Goal: Find contact information: Find contact information

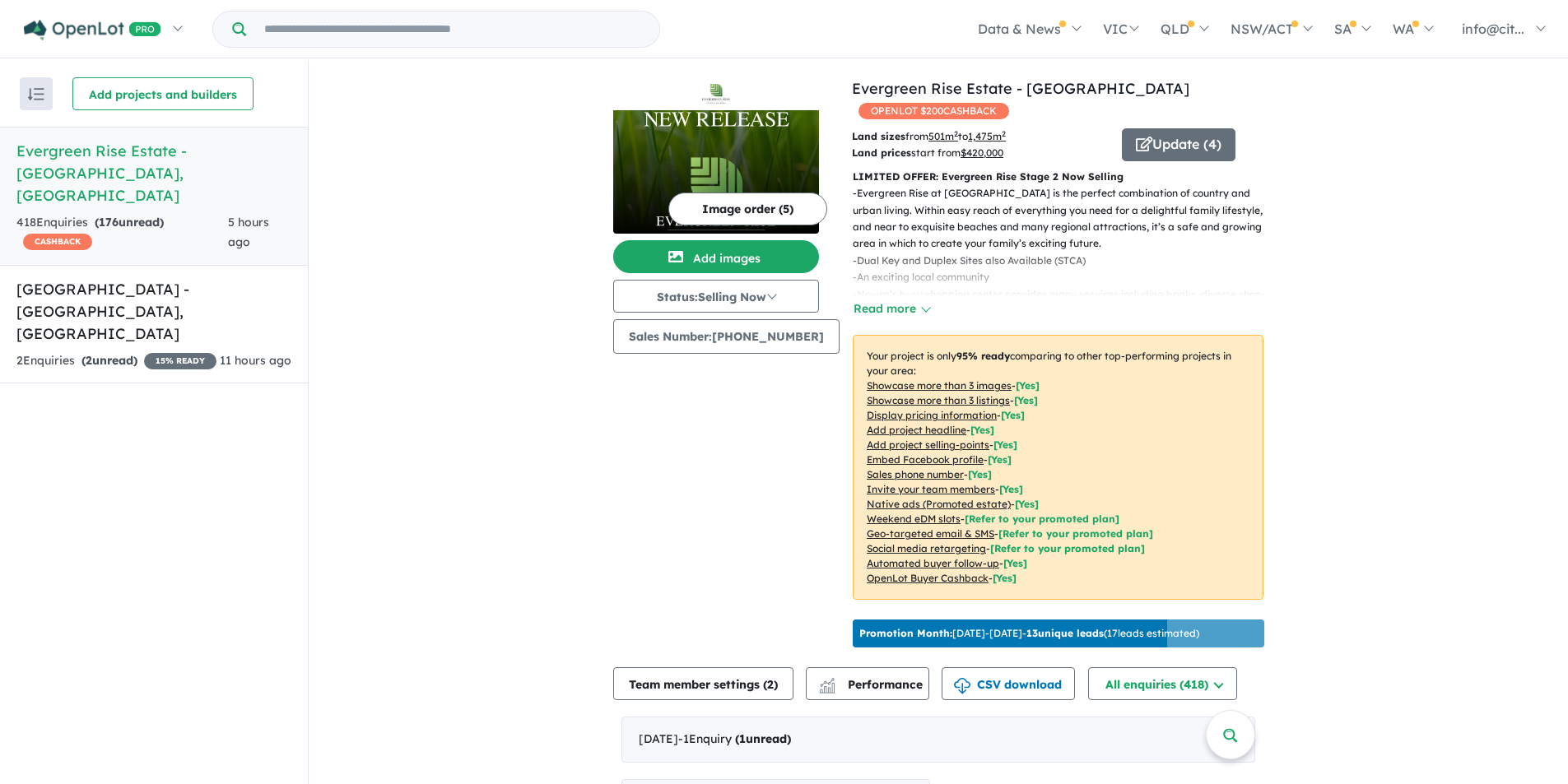
click at [72, 149] on h5 "Evergreen Rise Estate - [GEOGRAPHIC_DATA] , [GEOGRAPHIC_DATA]" at bounding box center [154, 173] width 275 height 67
click at [226, 144] on h5 "Evergreen Rise Estate - [GEOGRAPHIC_DATA] , [GEOGRAPHIC_DATA]" at bounding box center [154, 173] width 275 height 67
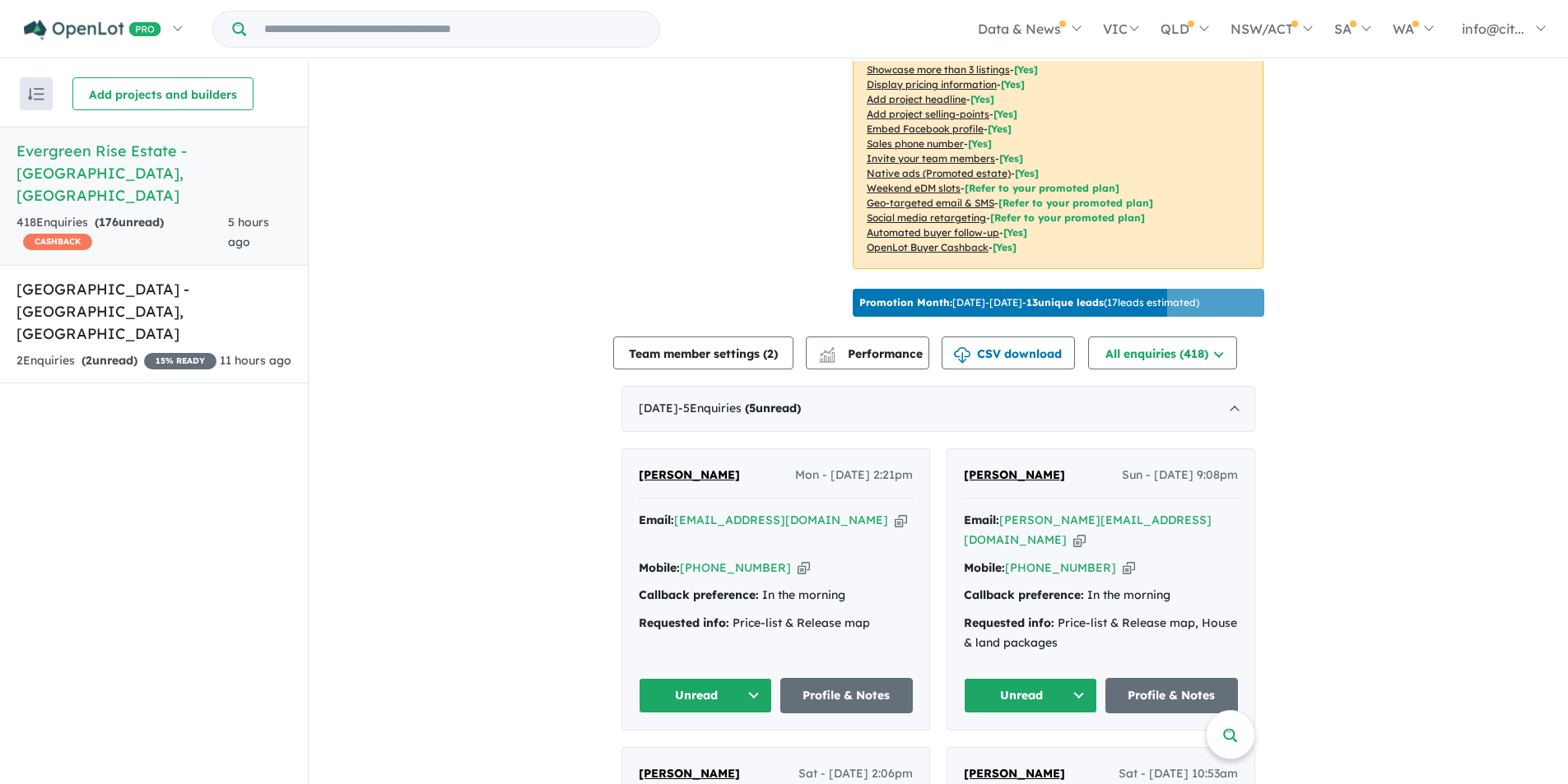
scroll to position [493, 0]
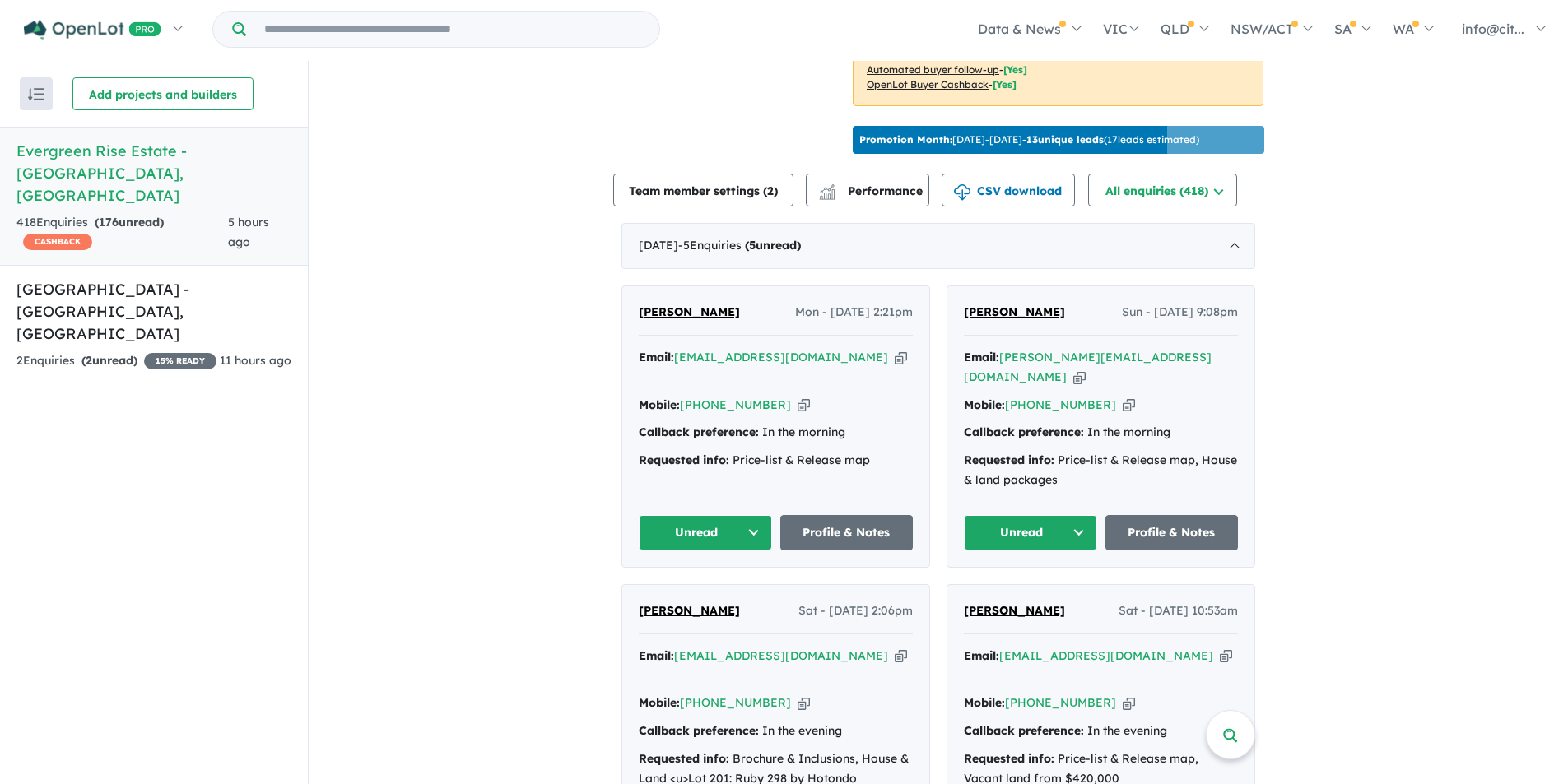
click at [895, 366] on icon "button" at bounding box center [901, 357] width 13 height 17
click at [797, 405] on icon "button" at bounding box center [803, 405] width 13 height 17
click at [1085, 369] on icon "button" at bounding box center [1080, 377] width 13 height 17
click at [1122, 399] on icon "button" at bounding box center [1129, 405] width 13 height 17
click at [1122, 406] on icon "button" at bounding box center [1129, 405] width 13 height 17
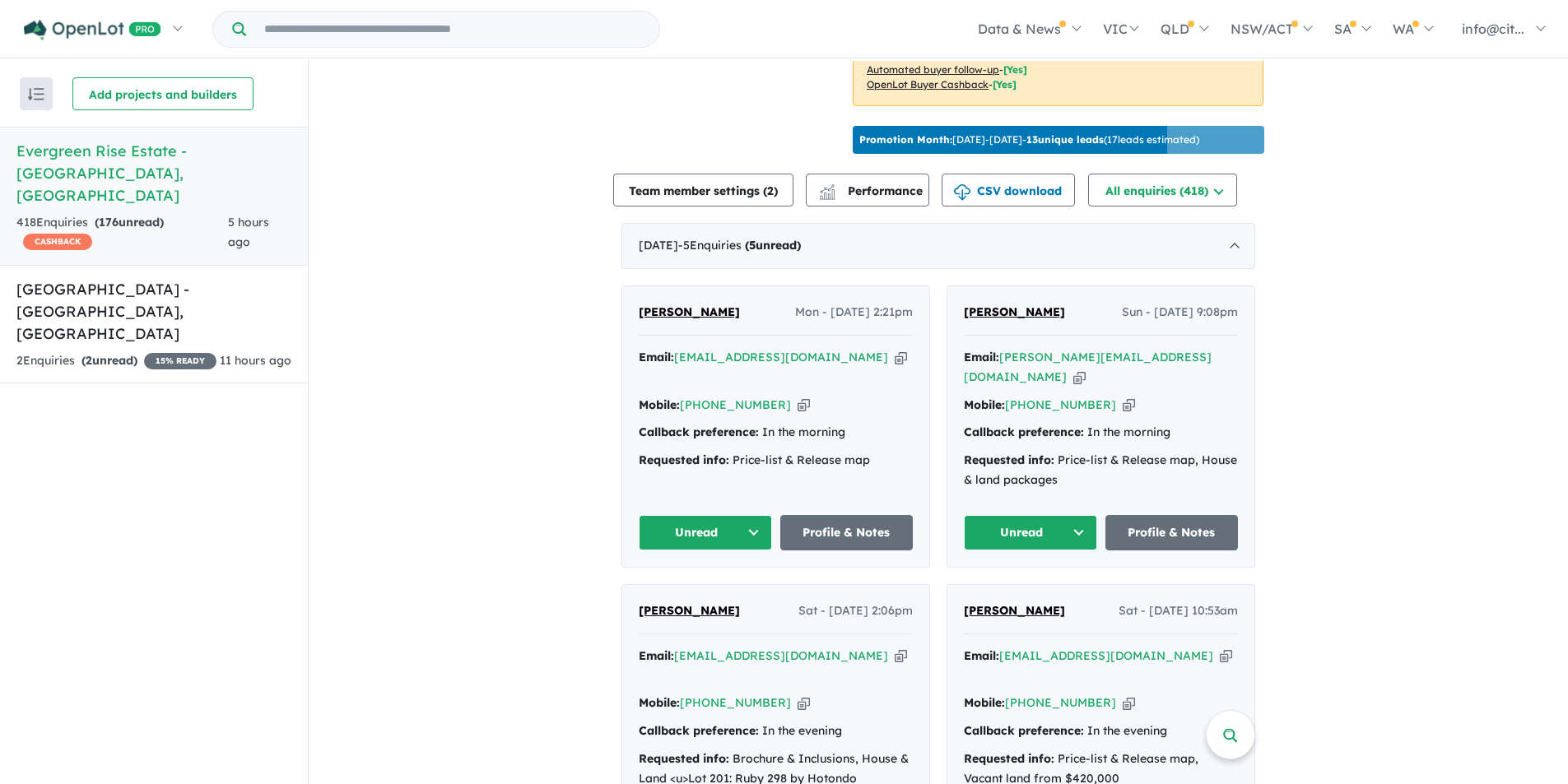
click at [1007, 319] on span "[PERSON_NAME]" at bounding box center [1014, 312] width 101 height 14
drag, startPoint x: 996, startPoint y: 321, endPoint x: 960, endPoint y: 345, distance: 43.3
click at [963, 336] on div "[PERSON_NAME] Sun - [DATE] 9:08pm" at bounding box center [1100, 319] width 274 height 33
drag, startPoint x: 993, startPoint y: 329, endPoint x: 1065, endPoint y: 304, distance: 76.2
click at [1064, 304] on div "[PERSON_NAME] Sun - [DATE] 9:08pm Email: [PERSON_NAME][EMAIL_ADDRESS][DOMAIN_NA…" at bounding box center [1101, 426] width 307 height 281
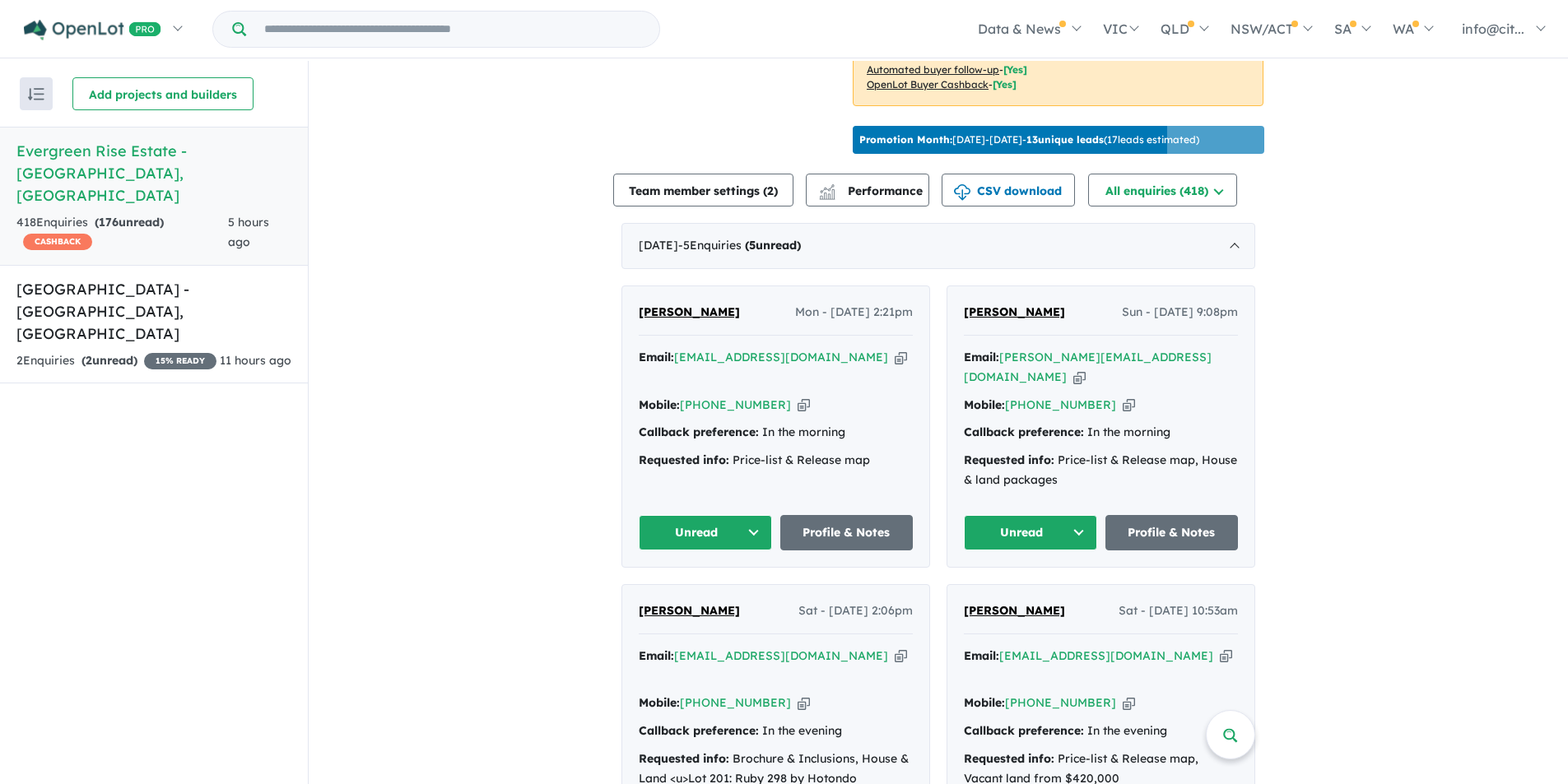
drag, startPoint x: 1064, startPoint y: 328, endPoint x: 964, endPoint y: 324, distance: 100.1
click at [964, 324] on div "[PERSON_NAME] Sun - [DATE] 9:08pm" at bounding box center [1100, 319] width 274 height 33
copy span "[PERSON_NAME]"
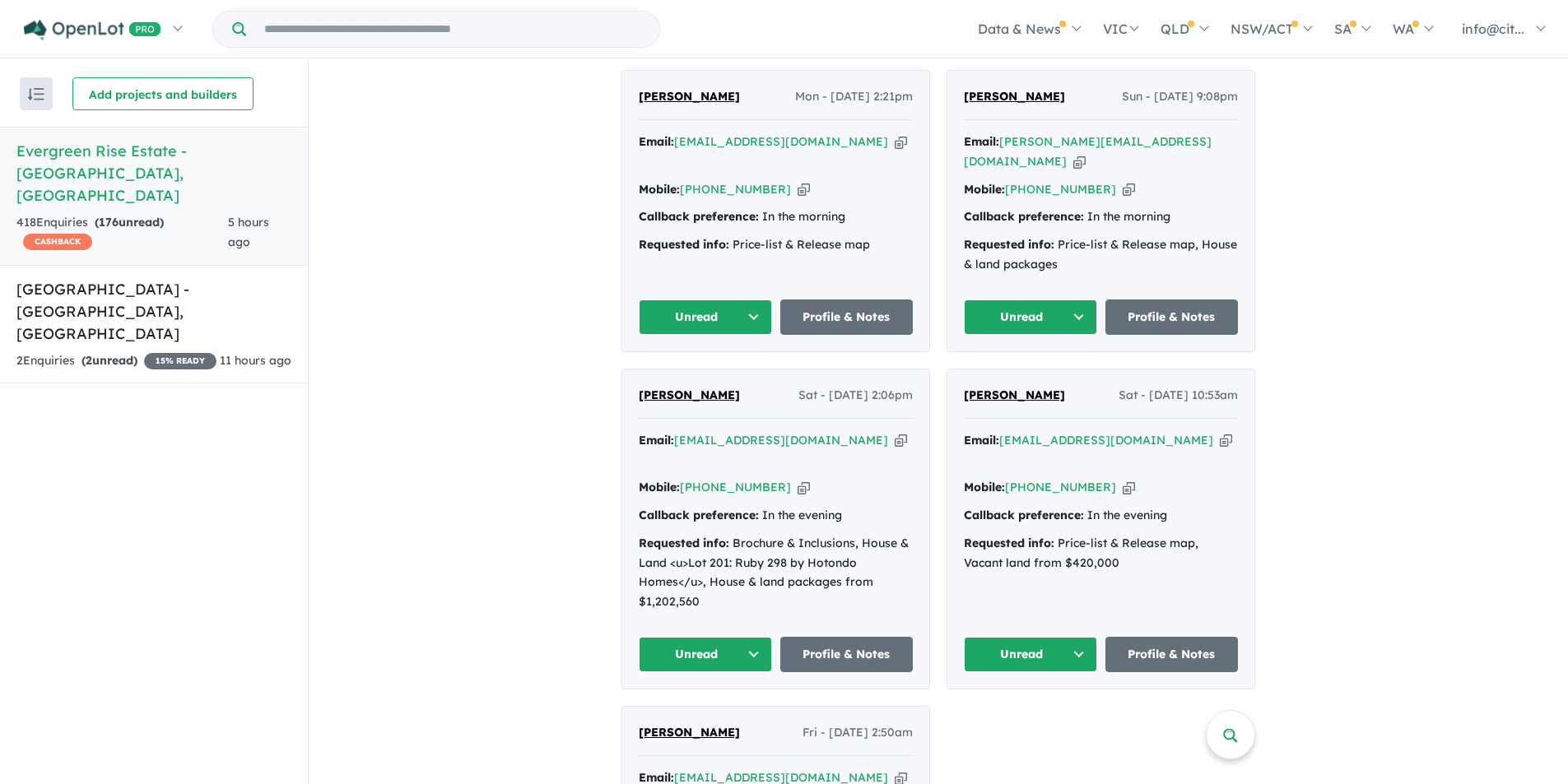
scroll to position [823, 0]
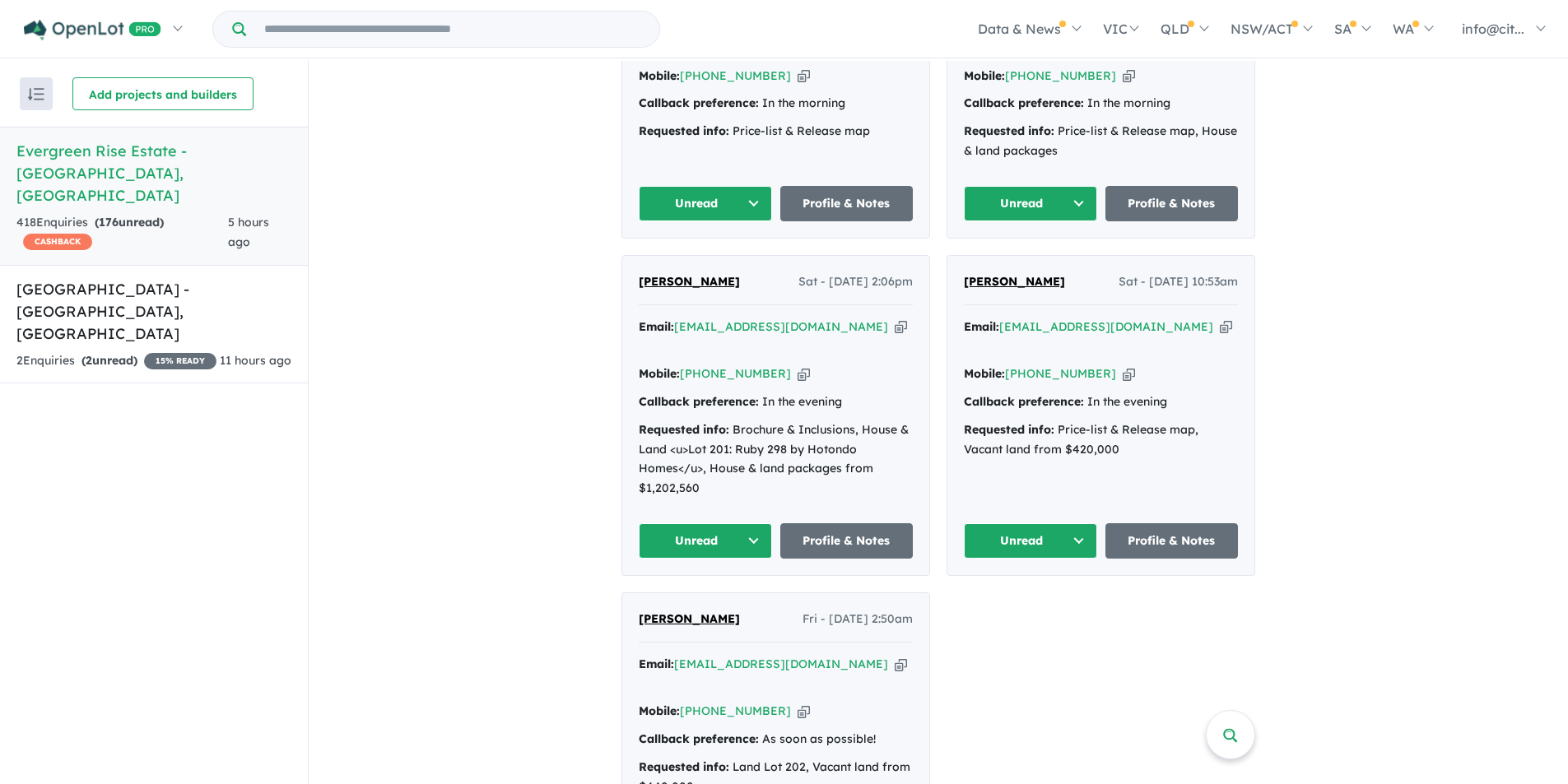
click at [895, 323] on icon "button" at bounding box center [901, 326] width 13 height 17
copy span "[PERSON_NAME]"
click at [797, 365] on icon "button" at bounding box center [803, 373] width 13 height 17
copy span "[PERSON_NAME]"
drag, startPoint x: 702, startPoint y: 279, endPoint x: 650, endPoint y: 281, distance: 52.0
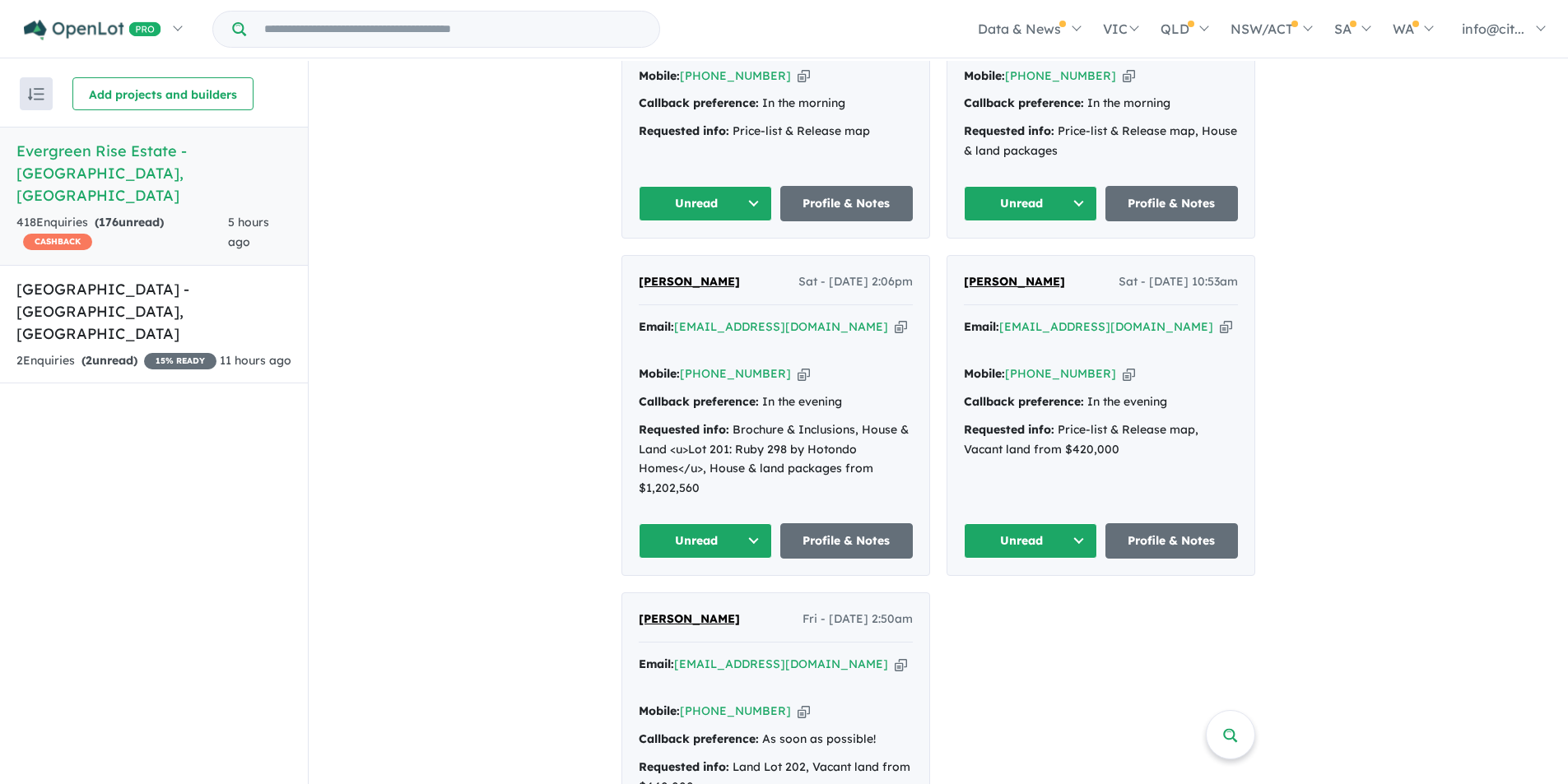
click at [650, 281] on span "[PERSON_NAME]" at bounding box center [690, 281] width 101 height 14
drag, startPoint x: 745, startPoint y: 278, endPoint x: 636, endPoint y: 283, distance: 109.1
click at [639, 283] on div "[PERSON_NAME] Sat - [DATE] 2:06pm" at bounding box center [775, 288] width 274 height 33
copy span "[PERSON_NAME]"
click at [1220, 322] on icon "button" at bounding box center [1226, 326] width 13 height 17
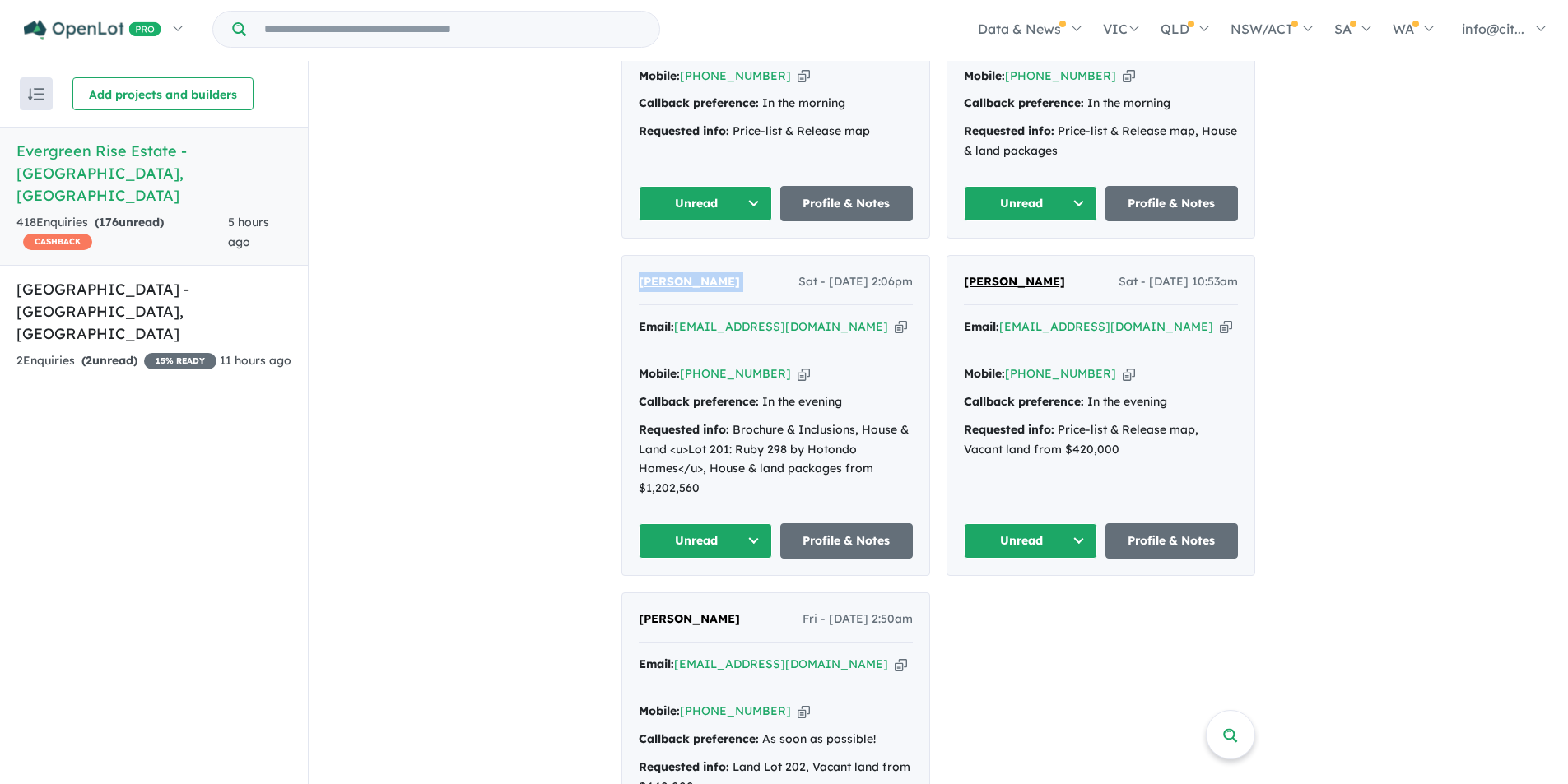
copy span "[PERSON_NAME]"
click at [1122, 365] on icon "button" at bounding box center [1129, 373] width 13 height 17
copy span "[PERSON_NAME]"
drag, startPoint x: 1067, startPoint y: 275, endPoint x: 959, endPoint y: 283, distance: 108.3
click at [959, 283] on div "[PERSON_NAME] Sat - [DATE] 10:53am Email: [EMAIL_ADDRESS][DOMAIN_NAME] Copied! …" at bounding box center [1101, 415] width 307 height 319
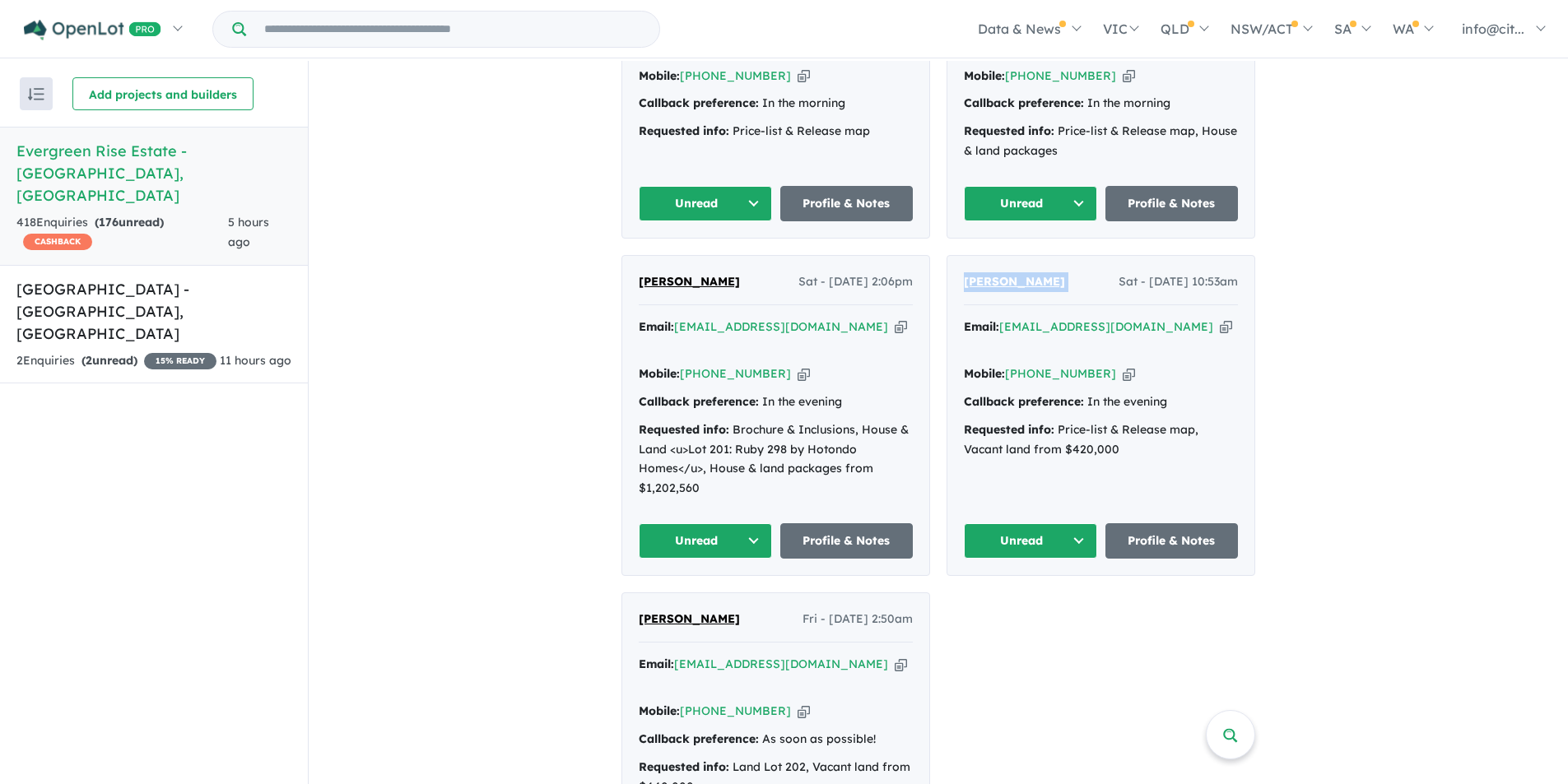
copy span "[PERSON_NAME]"
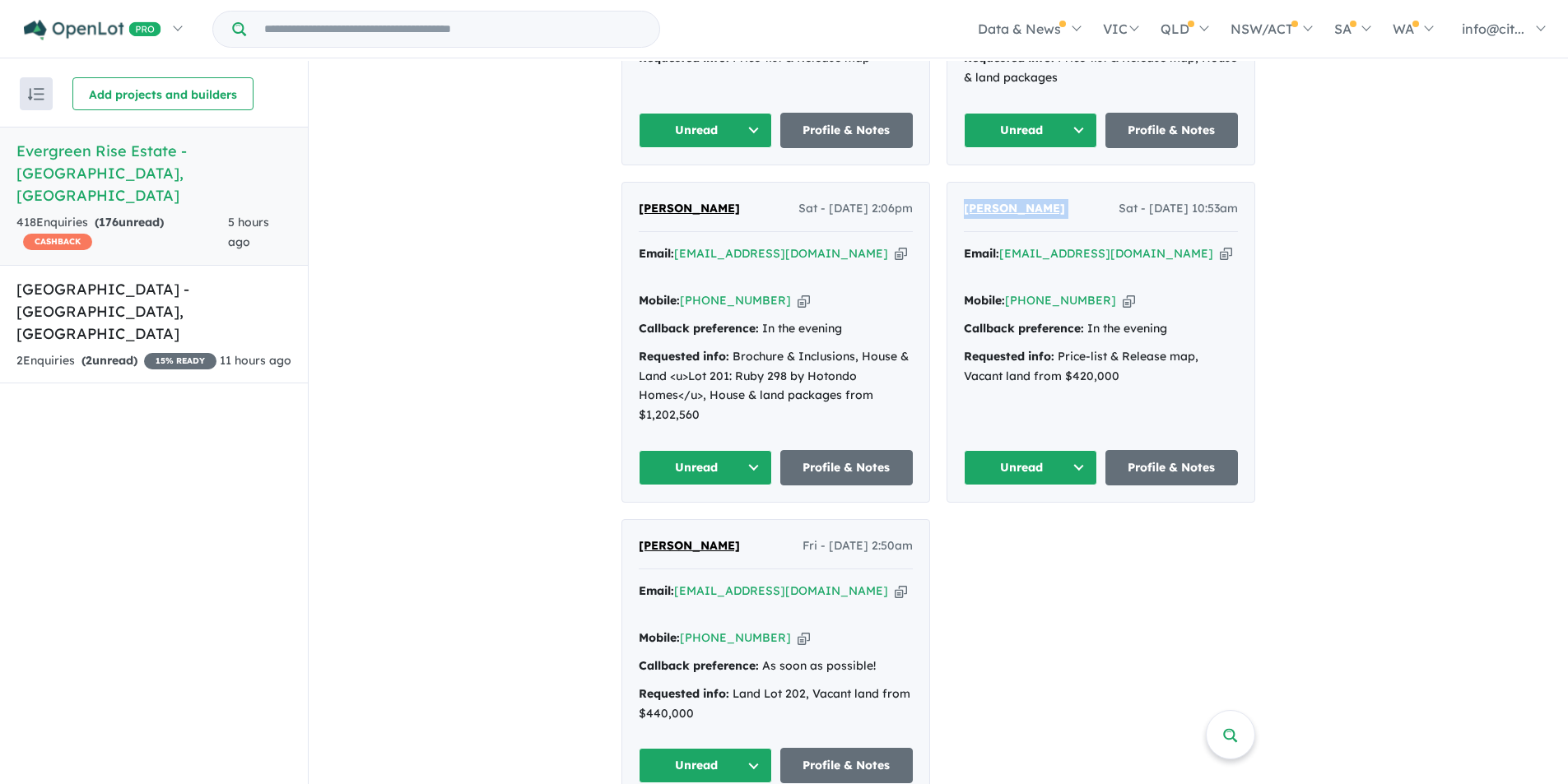
scroll to position [1069, 0]
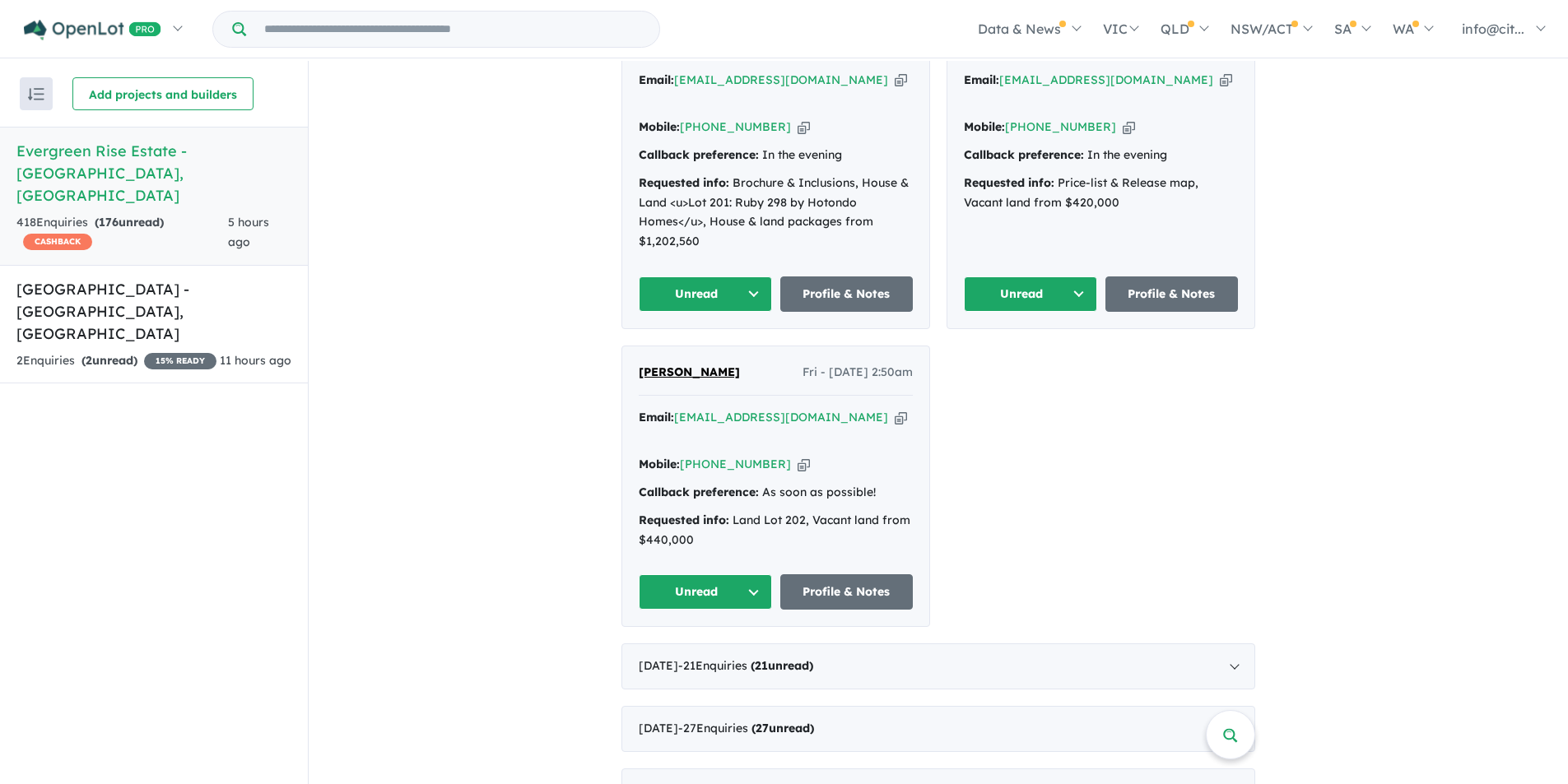
click at [895, 409] on icon "button" at bounding box center [901, 417] width 13 height 17
copy span "[PERSON_NAME]"
click at [797, 456] on icon "button" at bounding box center [803, 464] width 13 height 17
copy span "[PERSON_NAME]"
drag, startPoint x: 726, startPoint y: 336, endPoint x: 660, endPoint y: 354, distance: 68.4
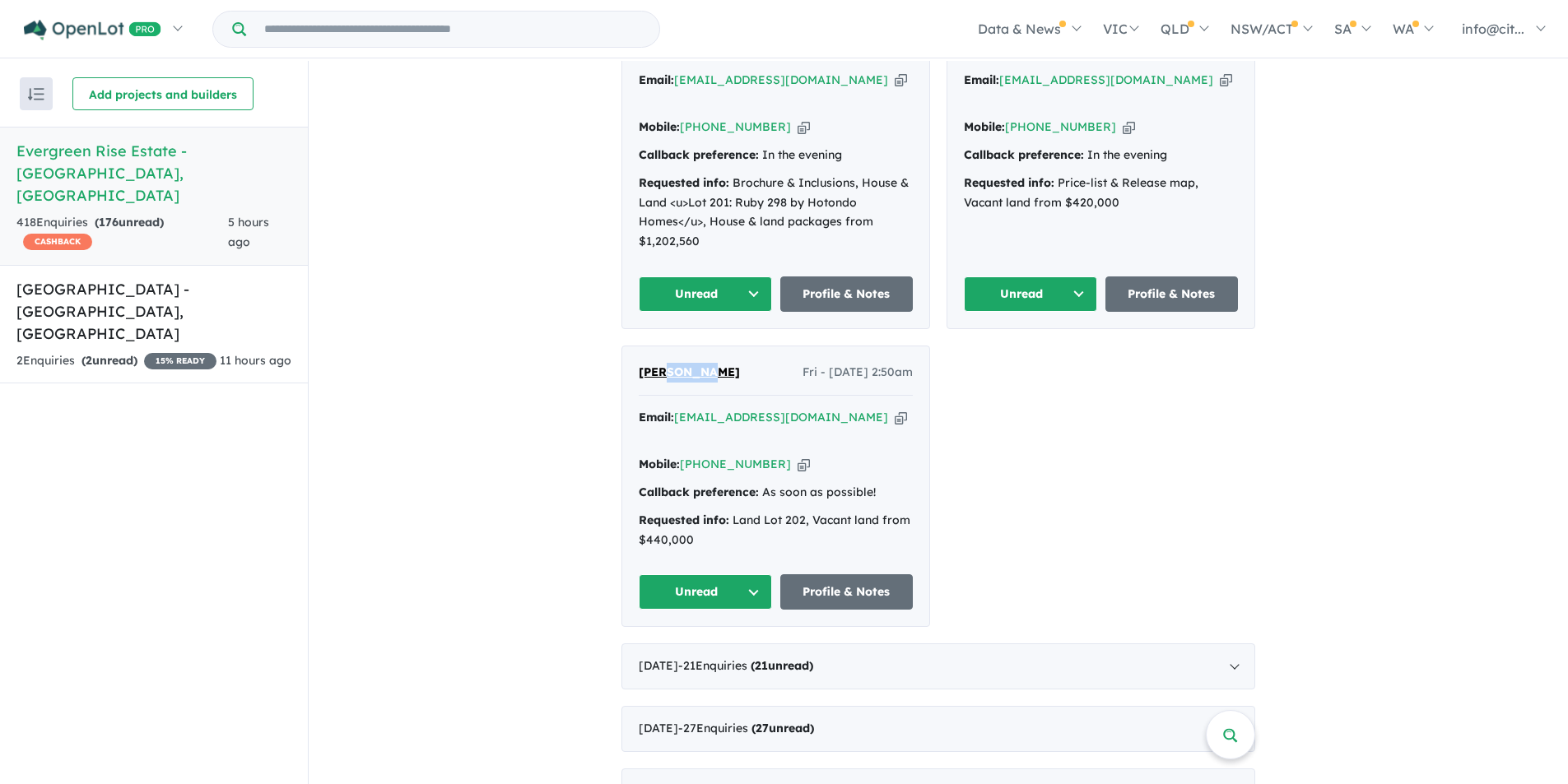
click at [660, 354] on div "[PERSON_NAME] - [DATE] 2:50am Email: [EMAIL_ADDRESS][DOMAIN_NAME] Copied! Mobil…" at bounding box center [775, 486] width 307 height 281
copy span "kumar"
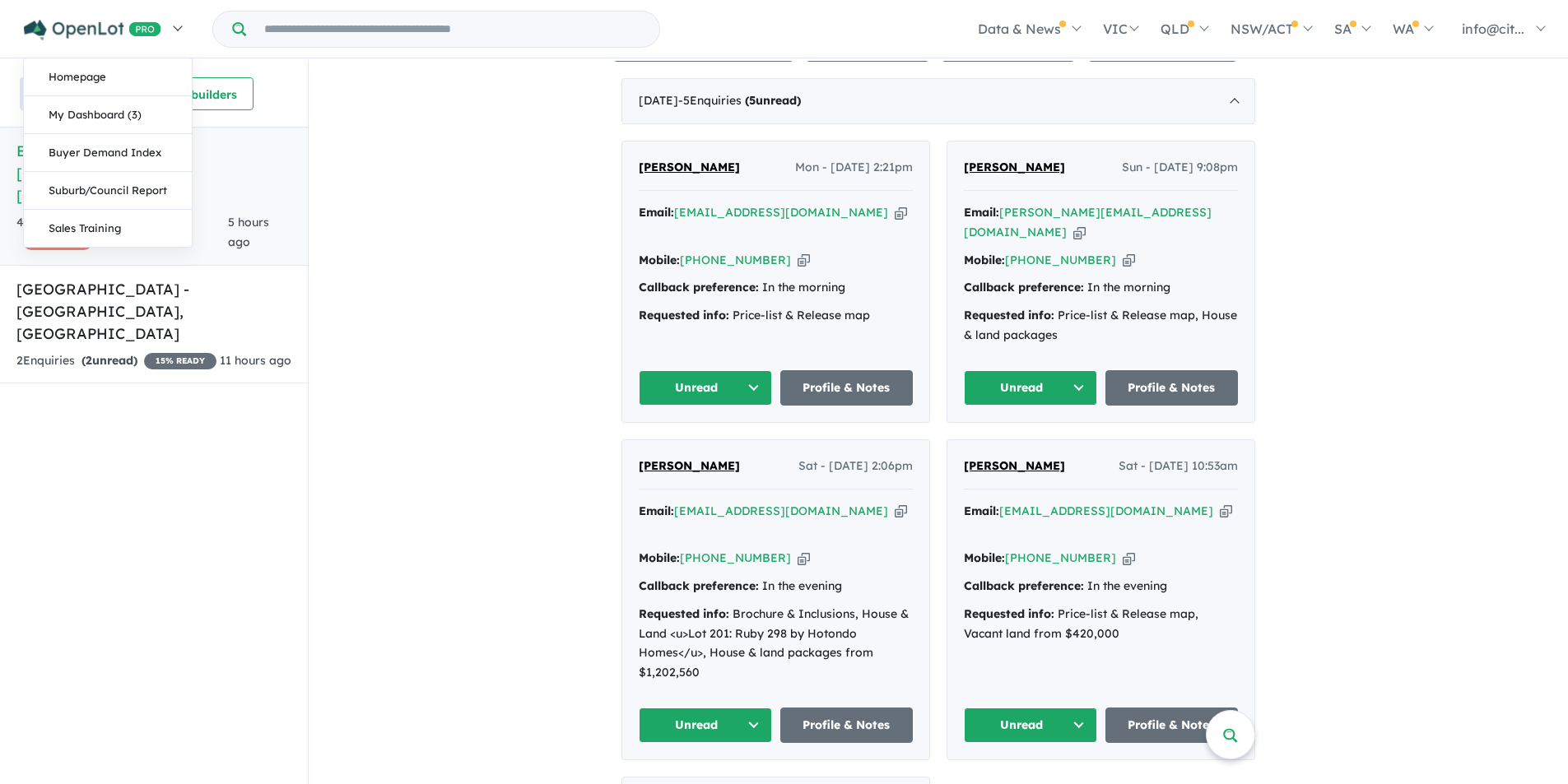
scroll to position [575, 0]
